Goal: Task Accomplishment & Management: Manage account settings

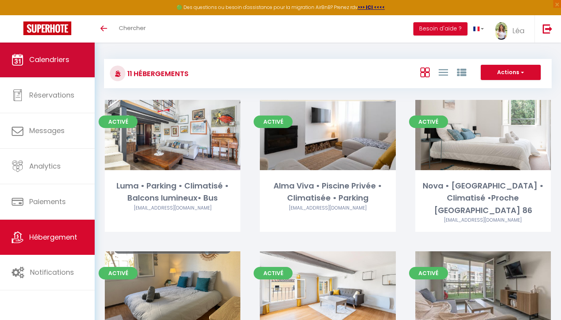
click at [53, 62] on span "Calendriers" at bounding box center [49, 60] width 40 height 10
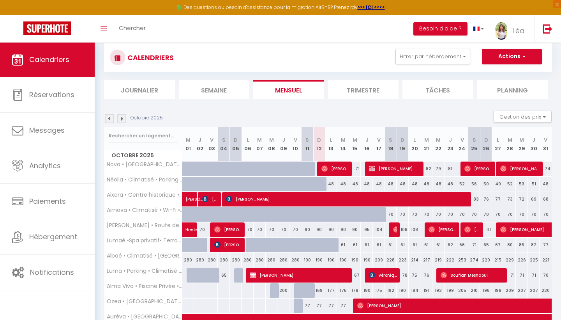
scroll to position [52, 0]
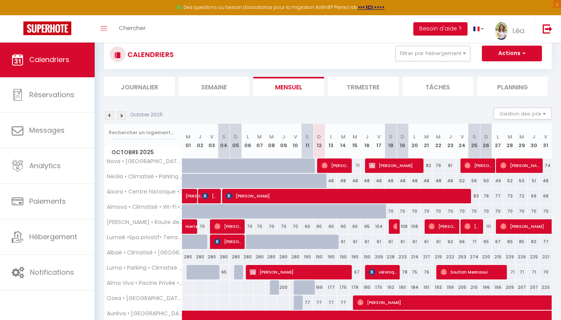
click at [390, 209] on div "70" at bounding box center [391, 211] width 12 height 14
type input "70"
type input "Sam 18 Octobre 2025"
type input "Dim 19 Octobre 2025"
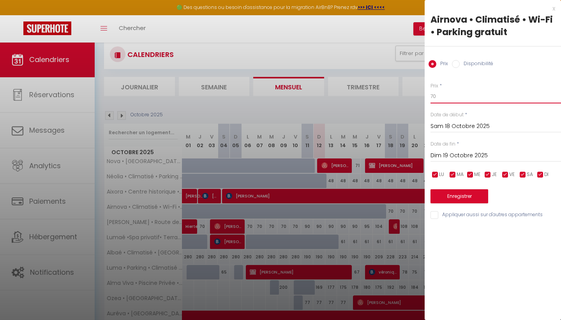
click at [452, 94] on input "70" at bounding box center [496, 96] width 131 height 14
type input "7"
type input "65"
click at [460, 119] on div "[DATE] < [DATE] > Dim Lun Mar Mer Jeu Ven Sam 1 2 3 4 5 6 7 8 9 10 11 12 13 14 …" at bounding box center [496, 126] width 131 height 14
click at [460, 120] on div "[DATE] < [DATE] > Dim Lun Mar Mer Jeu Ven Sam 1 2 3 4 5 6 7 8 9 10 11 12 13 14 …" at bounding box center [496, 126] width 131 height 14
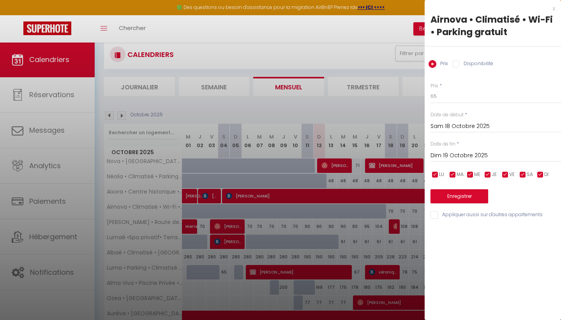
click at [460, 122] on input "Sam 18 Octobre 2025" at bounding box center [496, 126] width 131 height 10
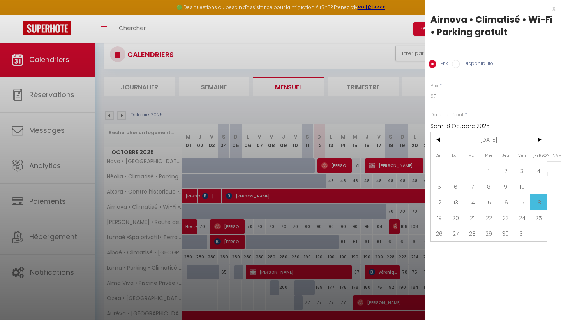
click at [536, 201] on span "18" at bounding box center [539, 202] width 17 height 16
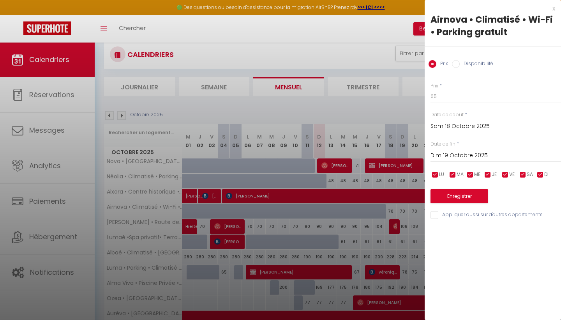
click at [477, 152] on input "Dim 19 Octobre 2025" at bounding box center [496, 156] width 131 height 10
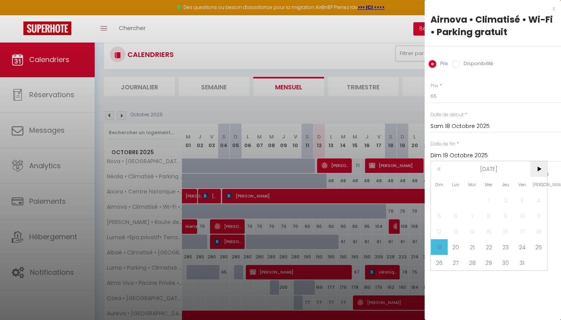
click at [541, 171] on span ">" at bounding box center [539, 169] width 17 height 16
click at [533, 213] on span "8" at bounding box center [539, 216] width 17 height 16
type input "Sam 08 Novembre 2025"
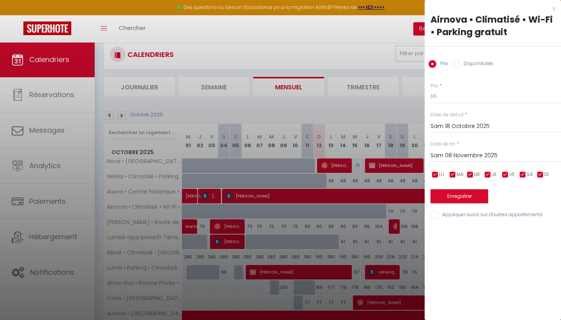
click at [475, 193] on button "Enregistrer" at bounding box center [460, 196] width 58 height 14
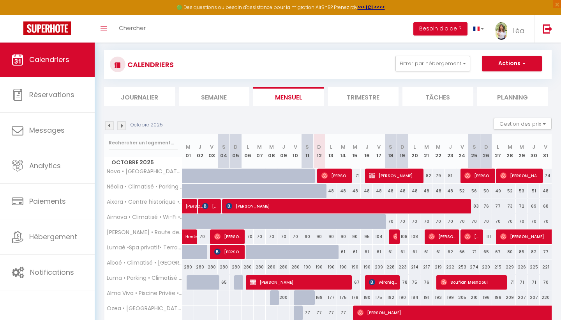
scroll to position [42, 0]
click at [423, 100] on li "Tâches" at bounding box center [438, 96] width 71 height 19
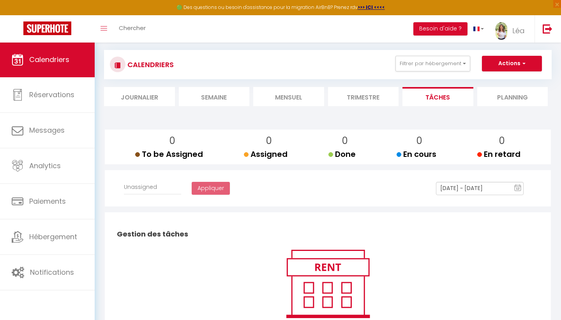
select select
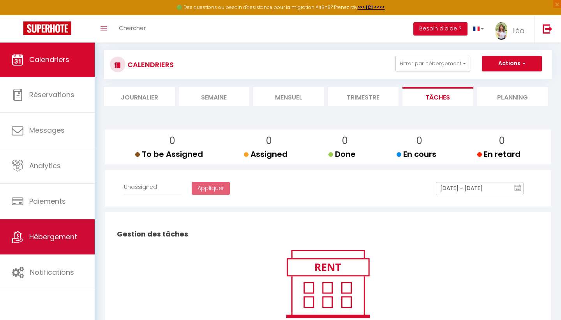
click at [50, 235] on span "Hébergement" at bounding box center [53, 237] width 48 height 10
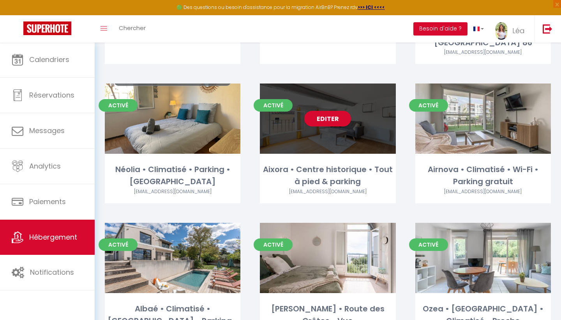
scroll to position [196, 0]
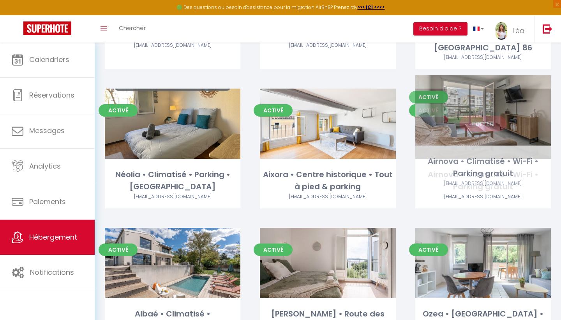
click at [484, 116] on link "Editer" at bounding box center [483, 124] width 47 height 16
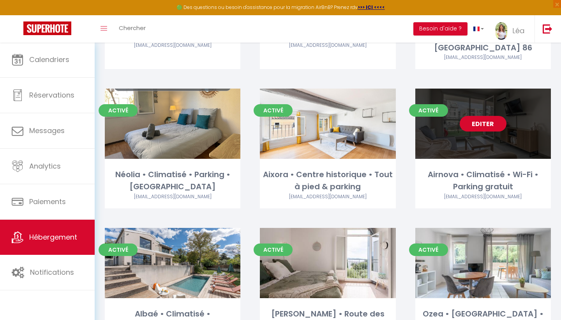
click at [483, 116] on link "Editer" at bounding box center [483, 124] width 47 height 16
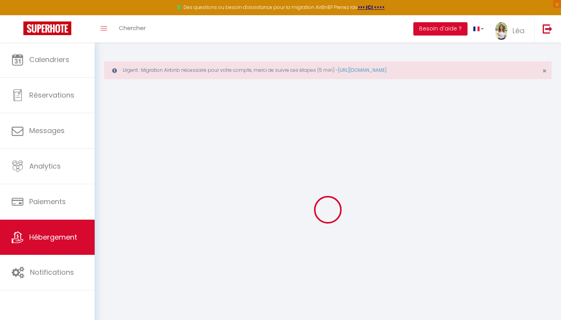
select select "+ 18 %"
select select
checkbox input "false"
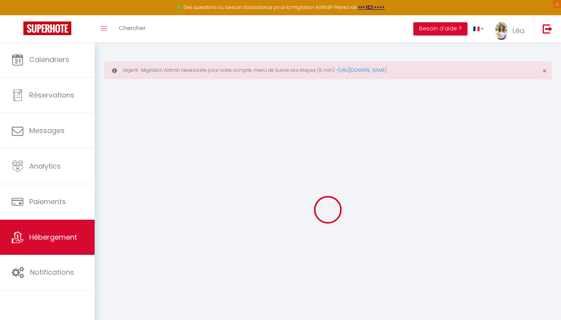
checkbox input "false"
select select "EUR"
select select
select select "19284-1461442235789904623"
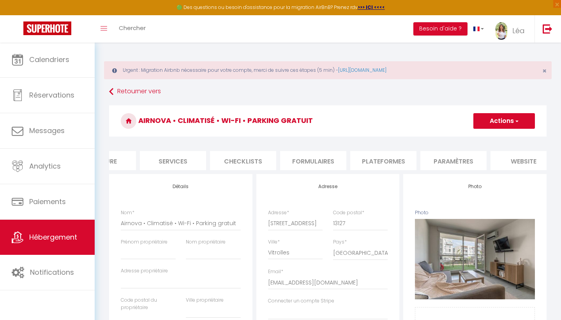
scroll to position [0, 190]
click at [384, 161] on li "Plateformes" at bounding box center [374, 160] width 66 height 19
select select
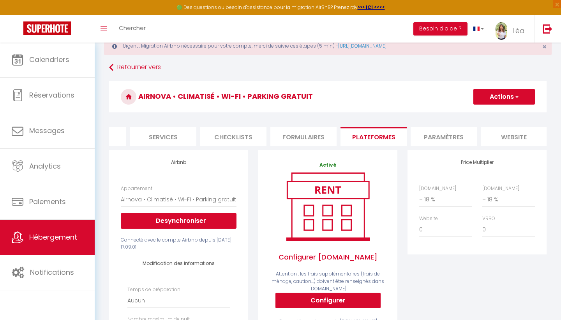
scroll to position [25, 0]
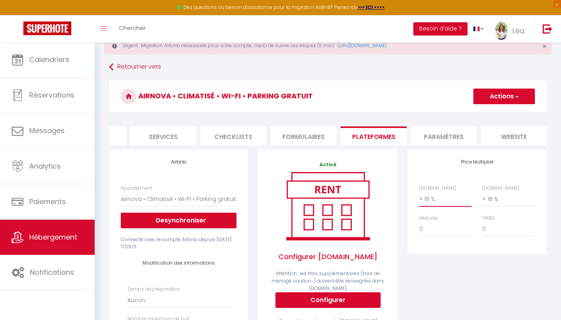
click at [176, 131] on li "Services" at bounding box center [163, 135] width 66 height 19
select select
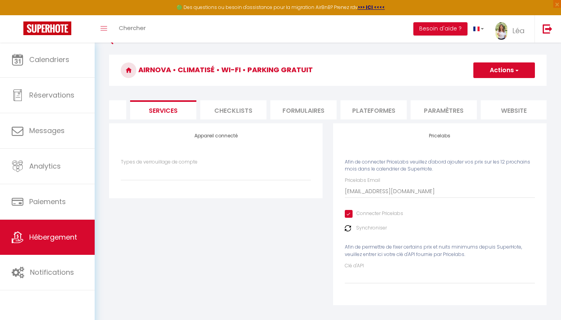
scroll to position [53, 0]
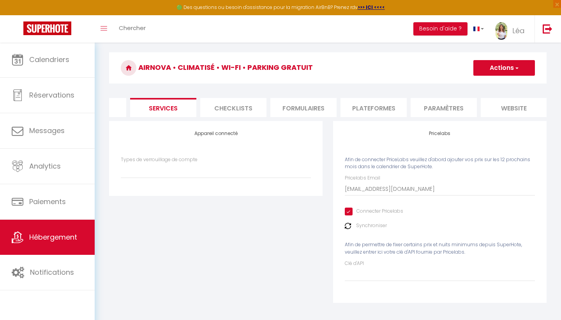
click at [349, 207] on input "Connecter Pricelabs" at bounding box center [374, 211] width 58 height 8
checkbox input "false"
select select
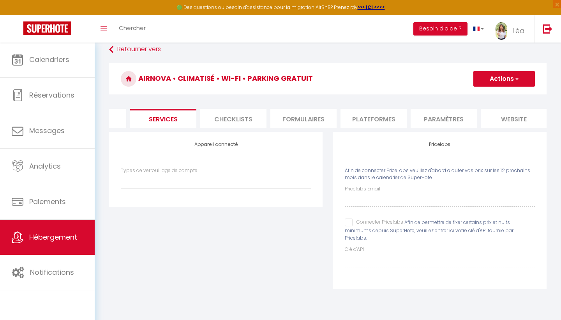
click at [510, 87] on h3 "Airnova • Climatisé • Wi-Fi • Parking gratuit" at bounding box center [328, 78] width 438 height 31
click at [509, 77] on button "Actions" at bounding box center [505, 79] width 62 height 16
click at [494, 95] on link "Enregistrer" at bounding box center [504, 96] width 62 height 10
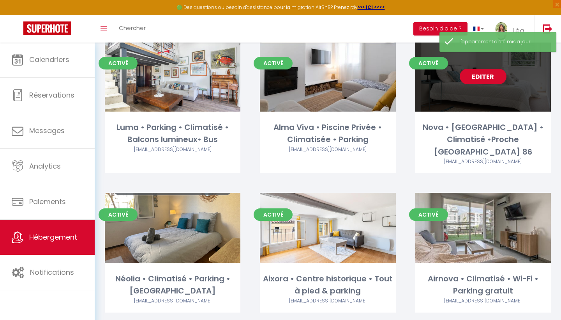
scroll to position [142, 0]
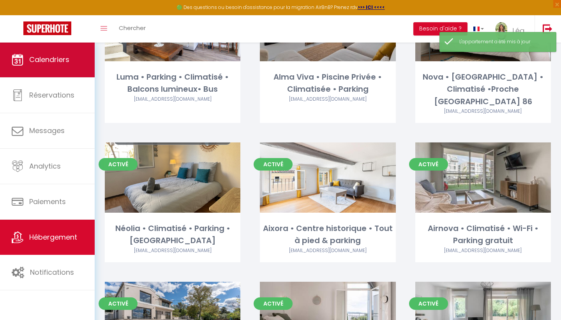
click at [39, 67] on link "Calendriers" at bounding box center [47, 59] width 95 height 35
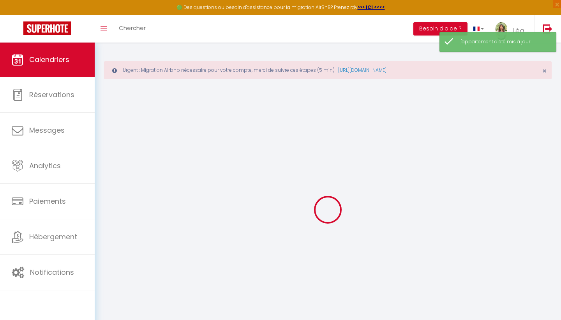
select select
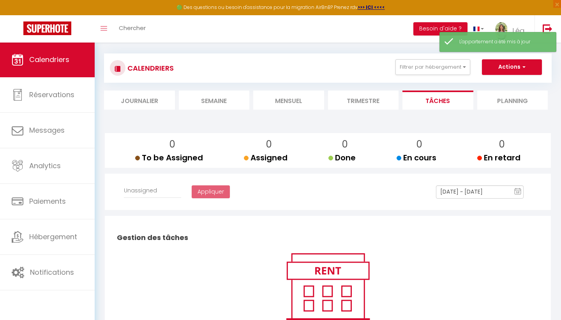
scroll to position [42, 0]
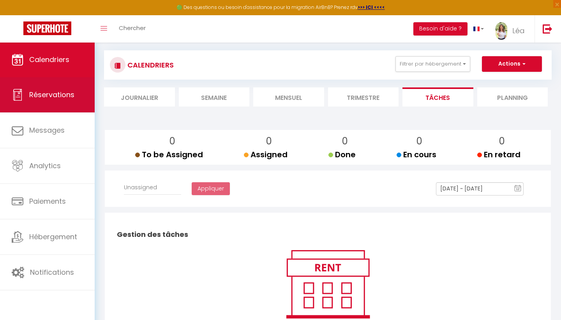
click at [60, 104] on link "Réservations" at bounding box center [47, 94] width 95 height 35
select select "not_cancelled"
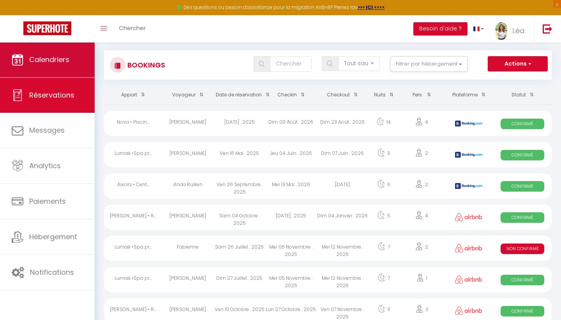
click at [59, 74] on link "Calendriers" at bounding box center [47, 59] width 95 height 35
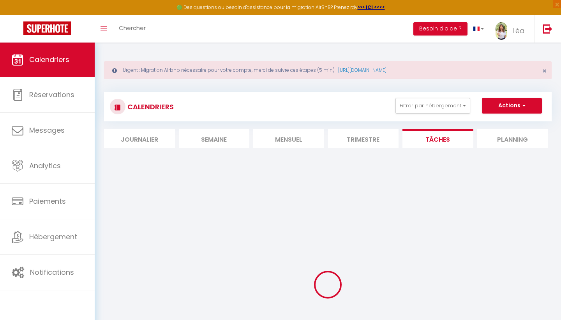
select select
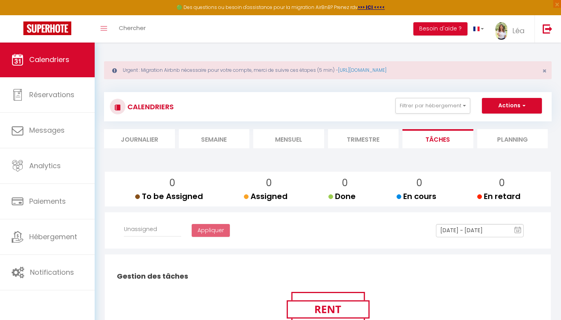
click at [122, 140] on li "Journalier" at bounding box center [139, 138] width 71 height 19
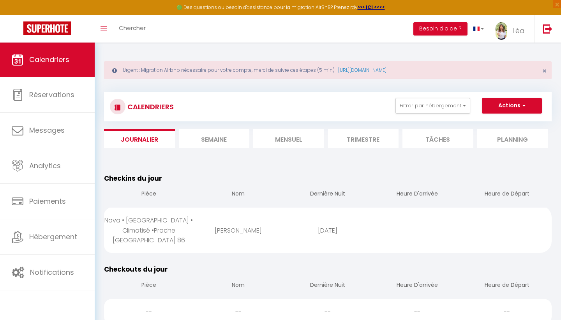
click at [303, 138] on li "Mensuel" at bounding box center [288, 138] width 71 height 19
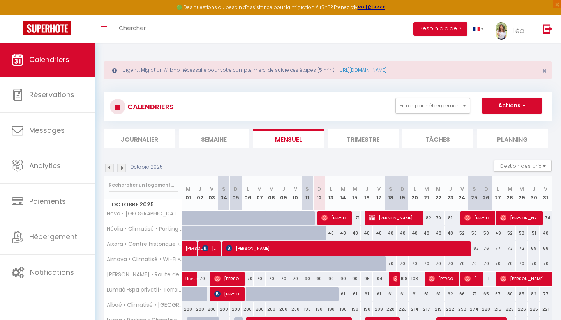
scroll to position [21, 0]
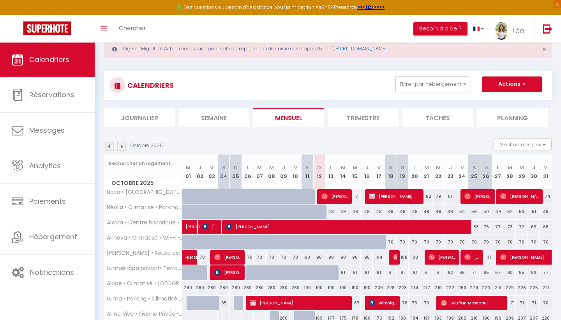
click at [391, 241] on div "70" at bounding box center [391, 242] width 12 height 14
type input "70"
type input "Sam 18 Octobre 2025"
type input "Dim 19 Octobre 2025"
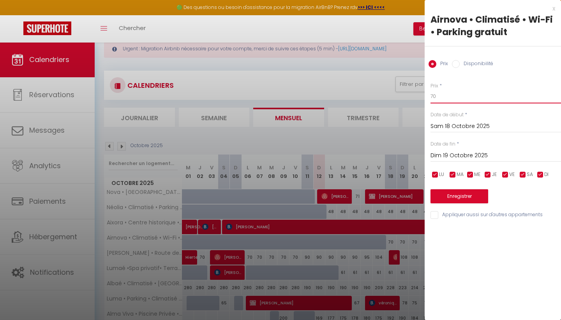
click at [445, 101] on input "70" at bounding box center [496, 96] width 131 height 14
type input "7"
type input "65"
click at [462, 125] on input "Sam 18 Octobre 2025" at bounding box center [496, 126] width 131 height 10
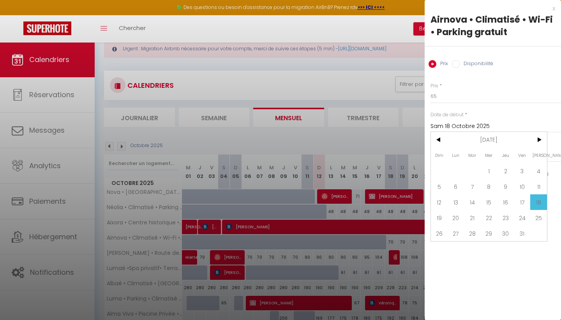
click at [541, 199] on span "18" at bounding box center [539, 202] width 17 height 16
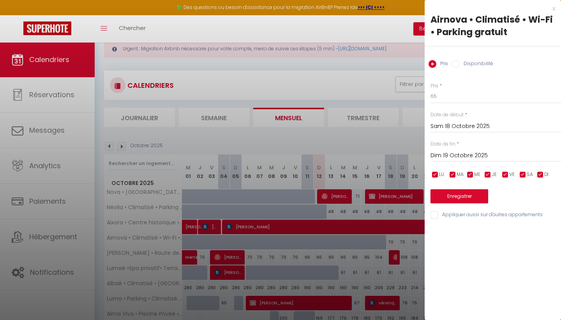
click at [466, 149] on div "[DATE] < [DATE] > Dim Lun Mar Mer Jeu Ven Sam 1 2 3 4 5 6 7 8 9 10 11 12 13 14 …" at bounding box center [496, 155] width 131 height 14
click at [470, 154] on input "Dim 19 Octobre 2025" at bounding box center [496, 156] width 131 height 10
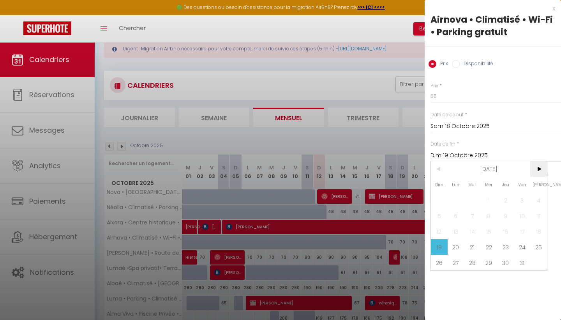
click at [540, 168] on span ">" at bounding box center [539, 169] width 17 height 16
click at [535, 221] on span "8" at bounding box center [539, 216] width 17 height 16
type input "Sam 08 Novembre 2025"
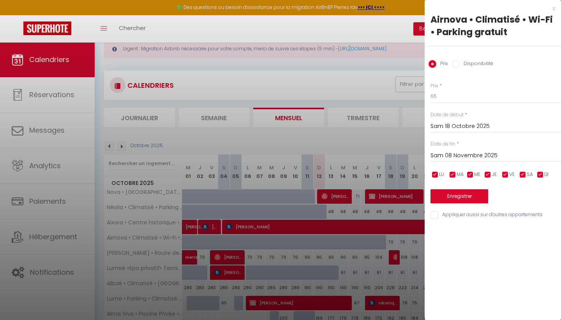
click at [476, 195] on button "Enregistrer" at bounding box center [460, 196] width 58 height 14
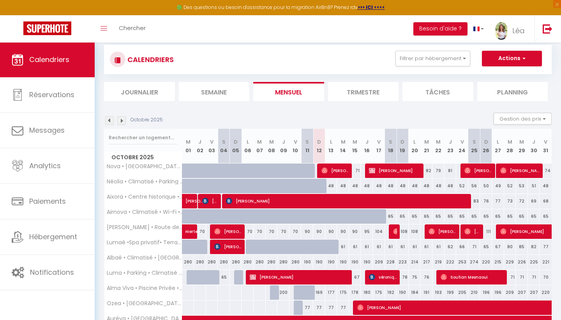
scroll to position [49, 0]
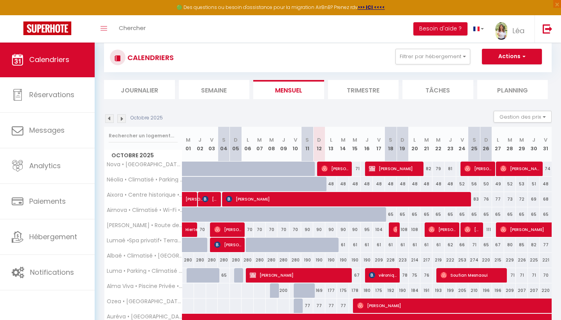
click at [120, 118] on img at bounding box center [121, 118] width 9 height 9
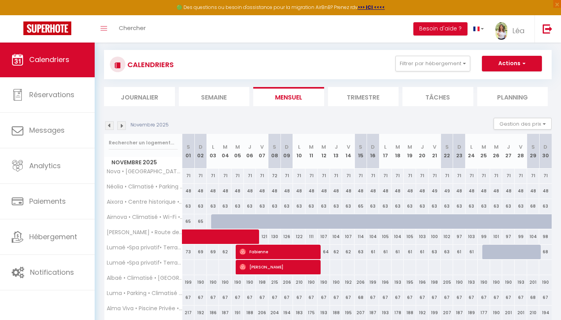
click at [120, 118] on div "Novembre 2025 Gestion des prix Nb Nuits minimum Règles Disponibilité" at bounding box center [328, 126] width 448 height 16
click at [122, 123] on img at bounding box center [121, 125] width 9 height 9
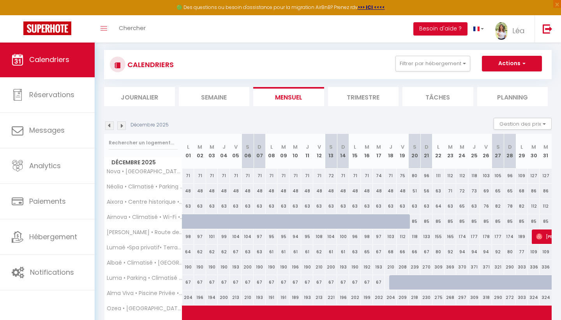
click at [120, 129] on img at bounding box center [121, 125] width 9 height 9
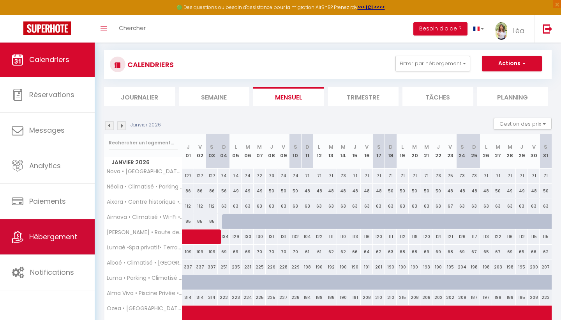
click at [37, 232] on span "Hébergement" at bounding box center [53, 237] width 48 height 10
